Goal: Register for event/course

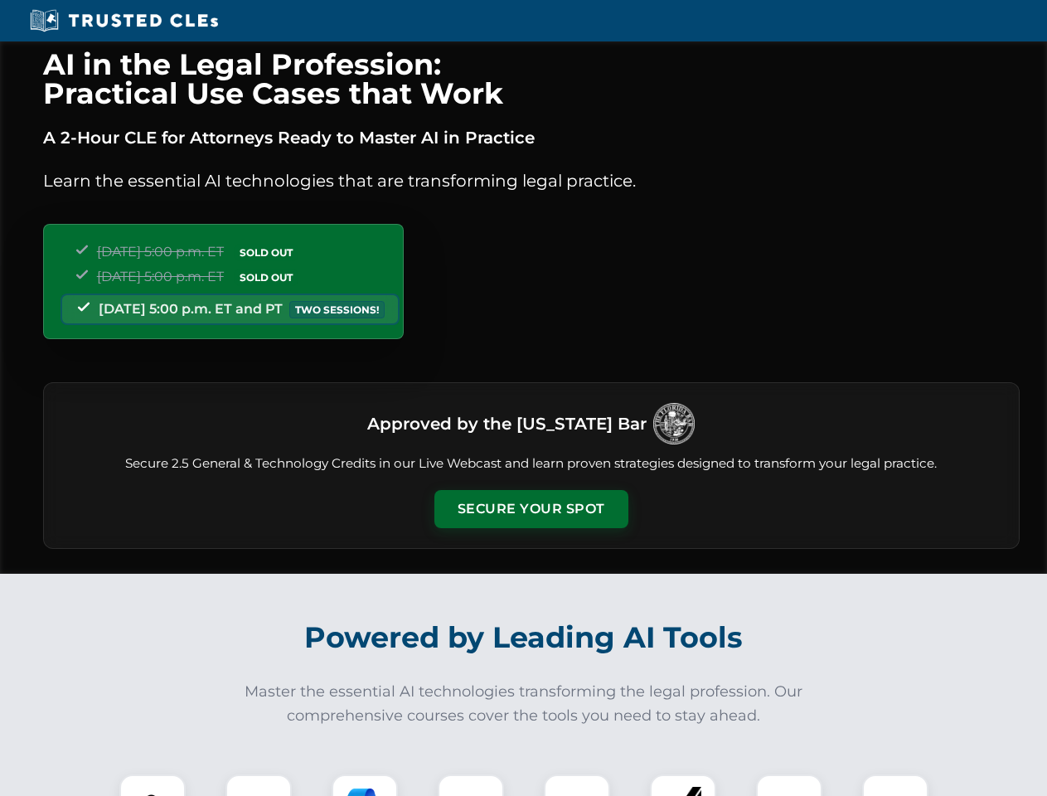
click at [530, 509] on button "Secure Your Spot" at bounding box center [531, 509] width 194 height 38
click at [152, 785] on img at bounding box center [152, 807] width 48 height 48
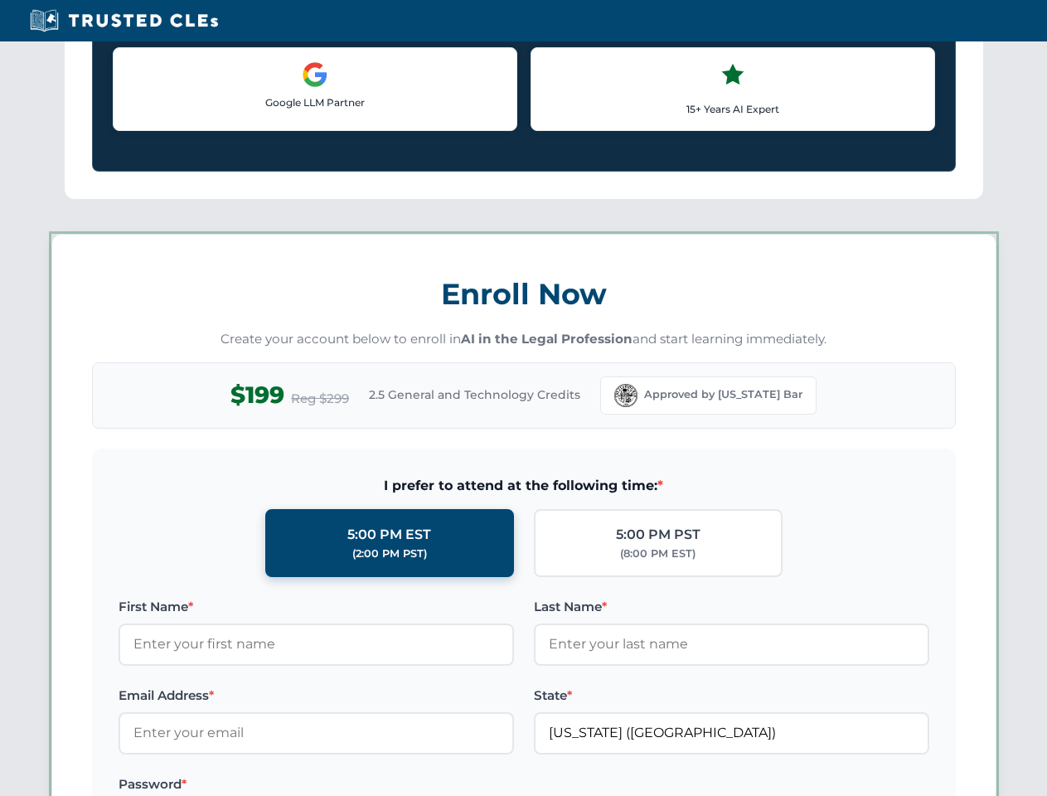
click at [365, 785] on label "Password *" at bounding box center [316, 784] width 395 height 20
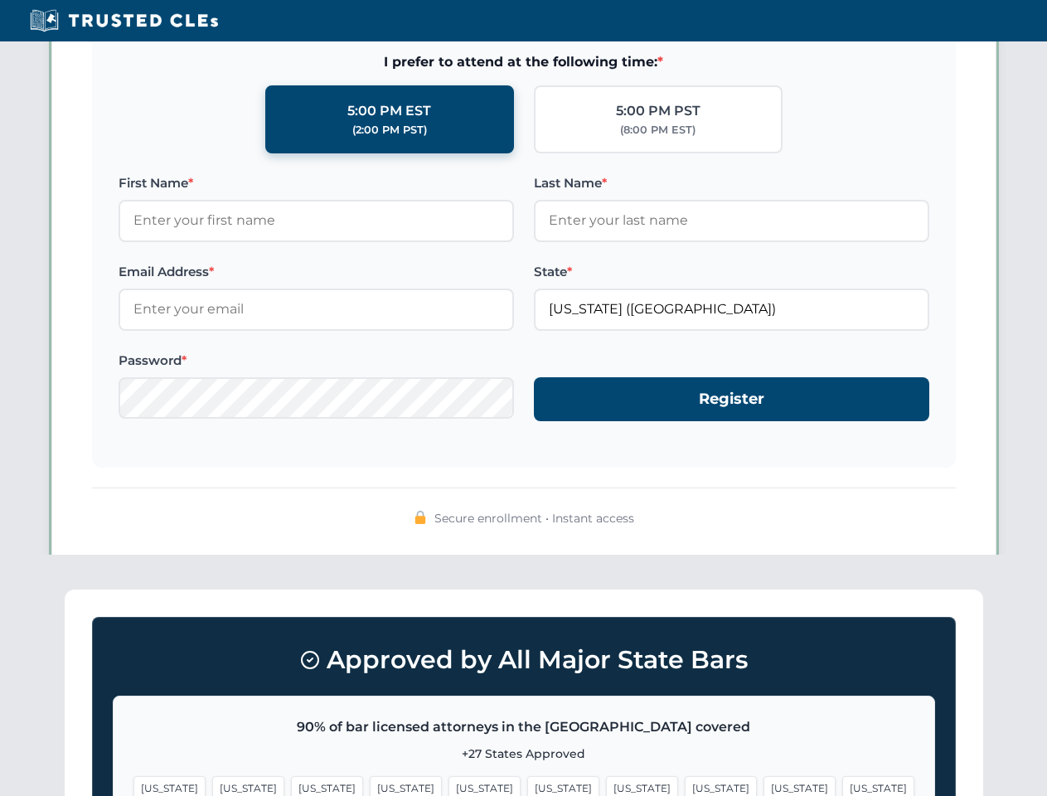
click at [763, 785] on span "[US_STATE]" at bounding box center [799, 788] width 72 height 24
